Goal: Check status

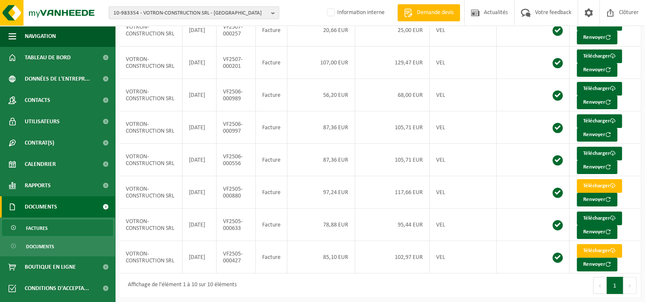
scroll to position [39, 0]
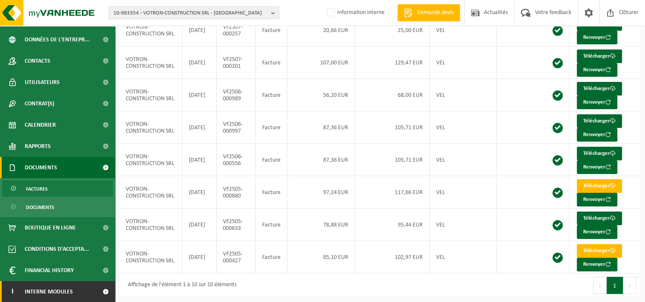
click at [87, 292] on link "I Interne modules" at bounding box center [57, 291] width 115 height 21
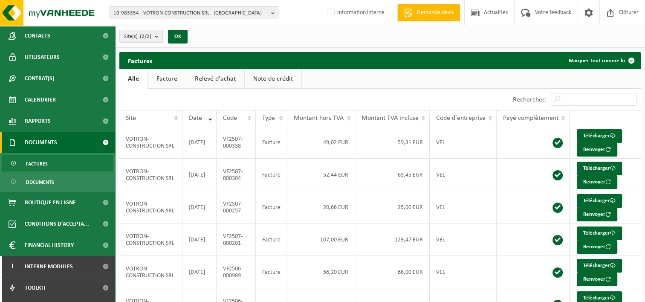
scroll to position [82, 0]
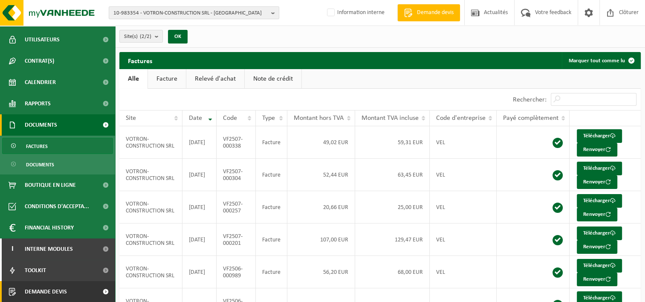
click at [102, 293] on span at bounding box center [105, 291] width 19 height 21
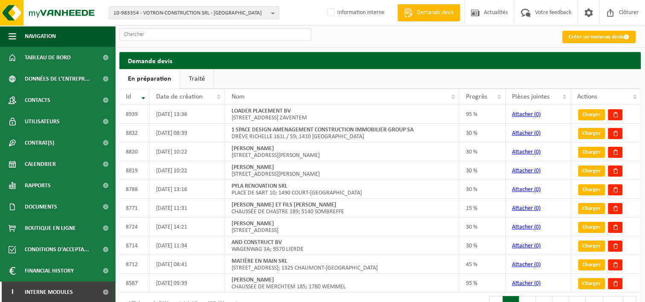
click at [203, 74] on link "Traité" at bounding box center [196, 79] width 33 height 20
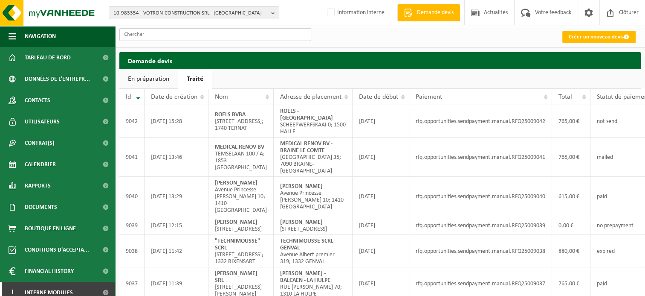
click at [300, 34] on input "text" at bounding box center [215, 34] width 192 height 13
paste input "STORAVIM SRL-GREZ DOICEAU"
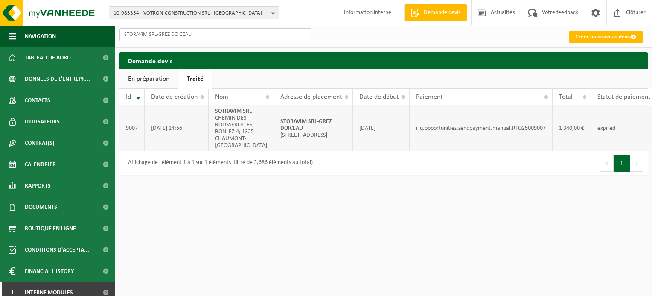
type input "STORAVIM SRL-GREZ DOICEAU"
drag, startPoint x: 292, startPoint y: 129, endPoint x: 265, endPoint y: 124, distance: 27.3
click at [274, 124] on td "STORAVIM SRL-GREZ DOICEAU [STREET_ADDRESS]; 1390 GREZ-DOICEAU" at bounding box center [313, 128] width 79 height 46
copy strong "STORAVIM SRL-GREZ DOICEAU"
drag, startPoint x: 137, startPoint y: 133, endPoint x: 122, endPoint y: 133, distance: 14.9
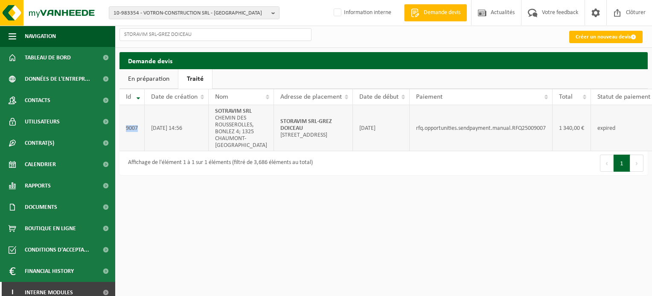
click at [122, 133] on td "9007" at bounding box center [131, 128] width 25 height 46
copy td "9007"
click at [446, 201] on html "10-983354 - VOTRON-CONSTRUCTION SRL - JURBISE 10-983354 - VOTRON-CONSTRUCTION S…" at bounding box center [326, 148] width 652 height 296
